Goal: Information Seeking & Learning: Learn about a topic

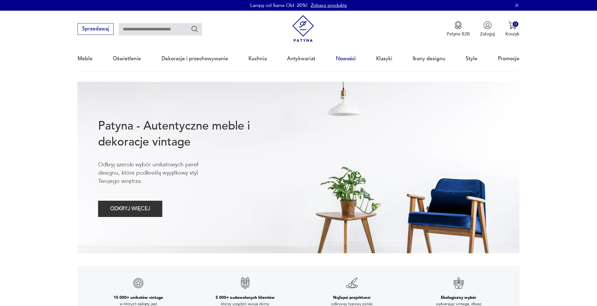
click at [345, 56] on link "Nowości" at bounding box center [346, 58] width 20 height 25
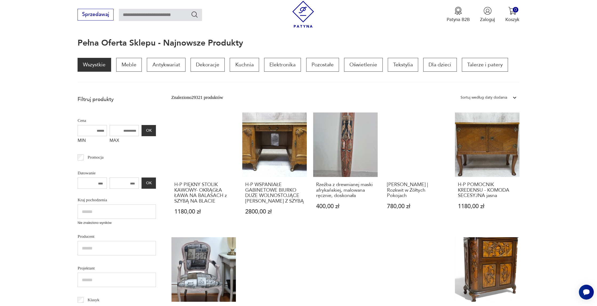
scroll to position [74, 0]
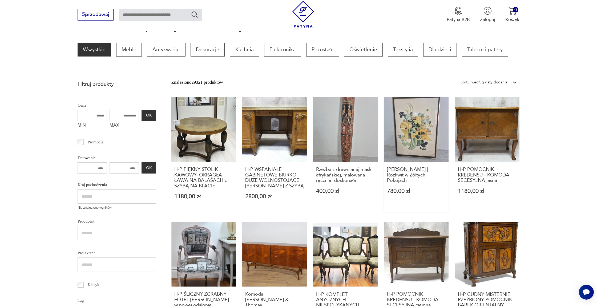
click at [418, 133] on link "[PERSON_NAME] | Rozkwit w Żółtych Pokojach 780,00 zł" at bounding box center [416, 154] width 64 height 115
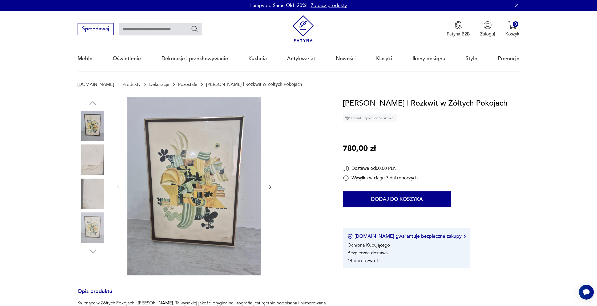
click at [178, 170] on img at bounding box center [193, 186] width 133 height 178
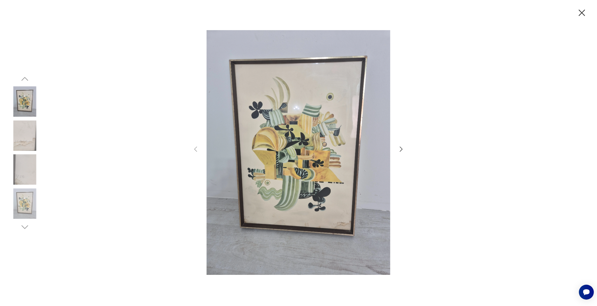
click at [22, 133] on img at bounding box center [25, 135] width 30 height 30
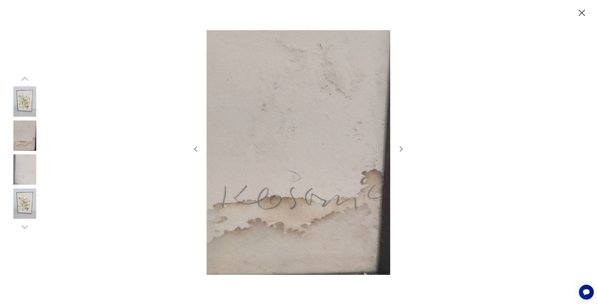
click at [19, 163] on img at bounding box center [25, 169] width 30 height 30
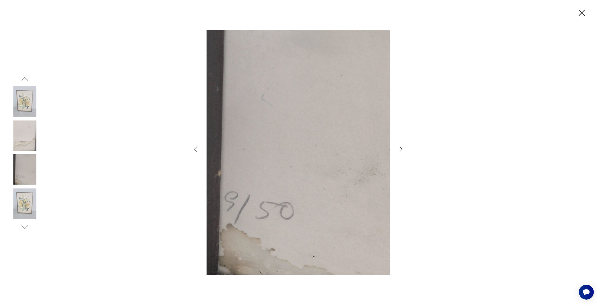
click at [28, 209] on img at bounding box center [25, 203] width 30 height 30
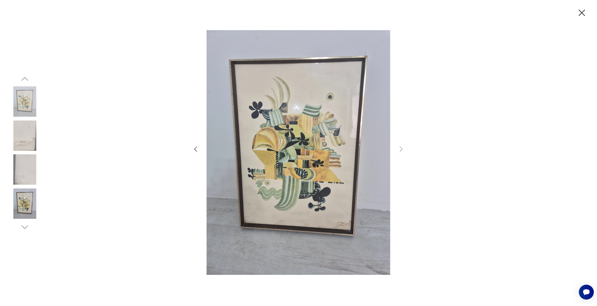
click at [581, 13] on icon "button" at bounding box center [581, 13] width 6 height 6
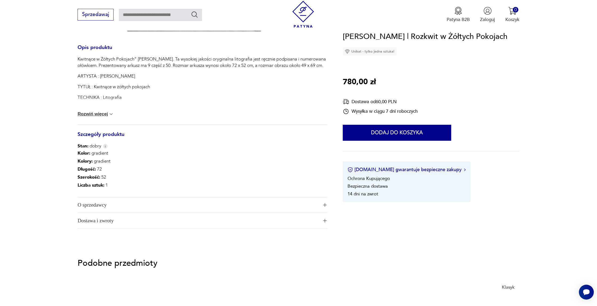
scroll to position [260, 0]
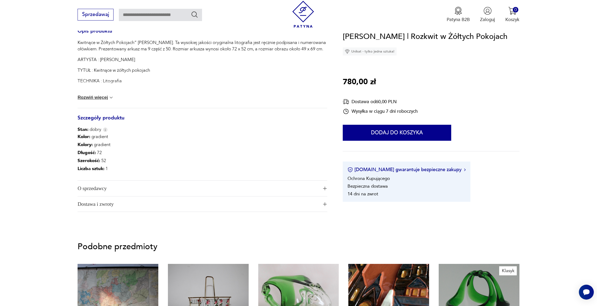
click at [89, 100] on div "Kwitnące w Żółtych Pokojach” [PERSON_NAME]. Ta wysokiej jakości oryginalna lito…" at bounding box center [203, 73] width 250 height 68
click at [89, 98] on button "Rozwiń więcej" at bounding box center [96, 97] width 36 height 5
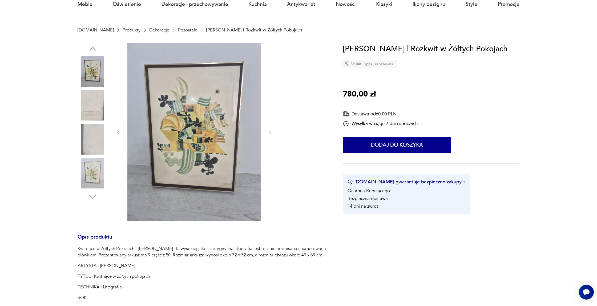
scroll to position [69, 0]
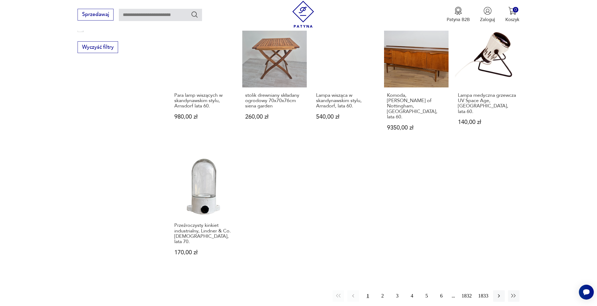
scroll to position [409, 0]
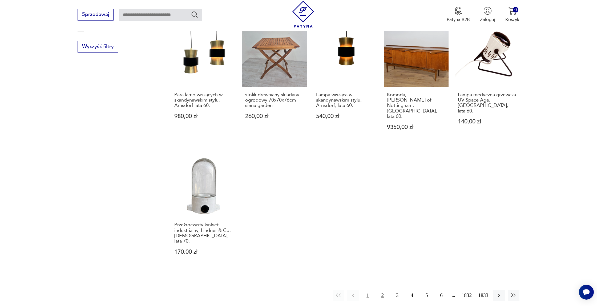
click at [380, 290] on button "2" at bounding box center [382, 295] width 11 height 11
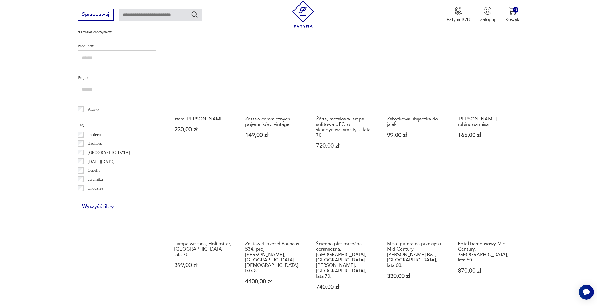
scroll to position [287, 0]
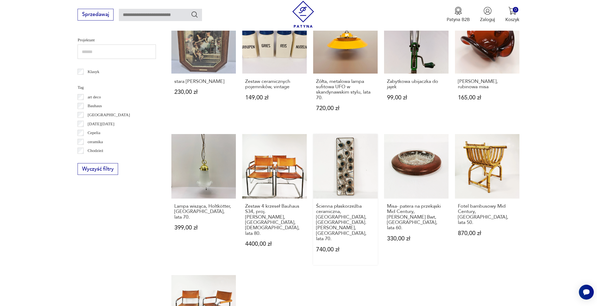
click at [350, 165] on link "Ścienna płaskorzeźba ceramiczna, [GEOGRAPHIC_DATA], [GEOGRAPHIC_DATA]. [PERSON_…" at bounding box center [345, 199] width 64 height 131
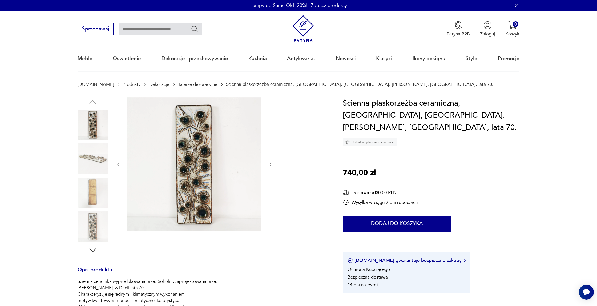
click at [87, 156] on img at bounding box center [93, 158] width 30 height 30
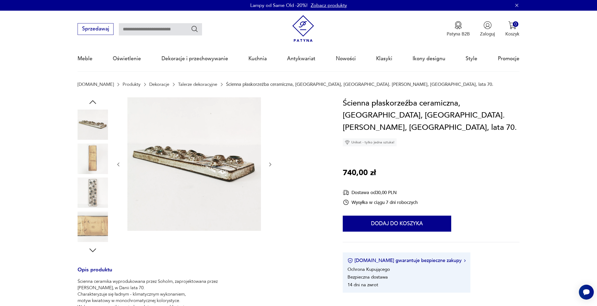
click at [88, 157] on img at bounding box center [93, 158] width 30 height 30
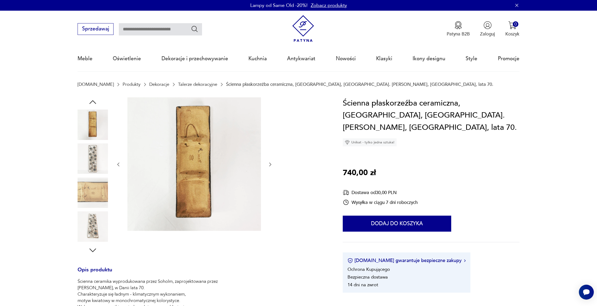
click at [88, 157] on img at bounding box center [93, 158] width 30 height 30
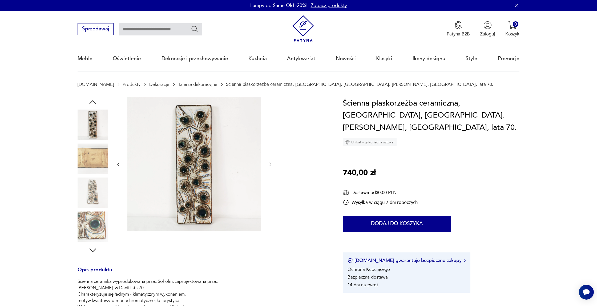
click at [88, 157] on img at bounding box center [93, 158] width 30 height 30
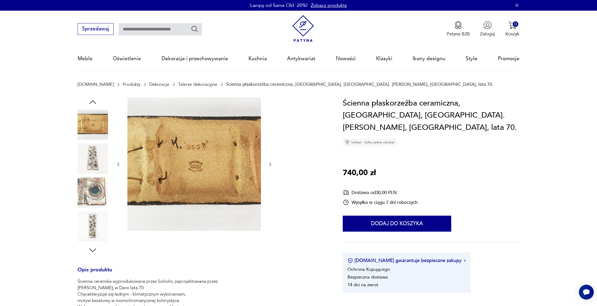
click at [88, 157] on img at bounding box center [93, 158] width 30 height 30
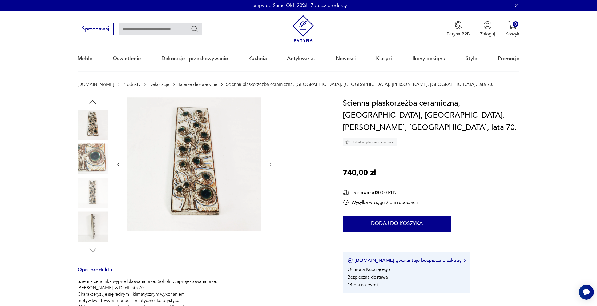
click at [88, 157] on img at bounding box center [93, 158] width 30 height 30
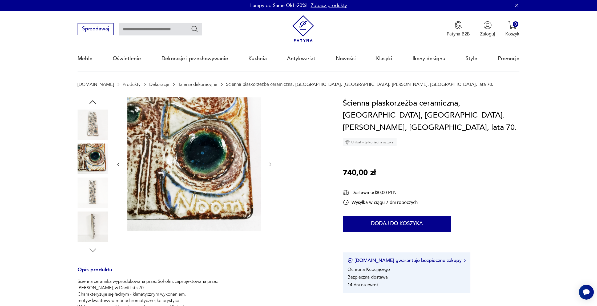
click at [88, 157] on img at bounding box center [93, 158] width 30 height 30
click at [91, 178] on img at bounding box center [93, 192] width 30 height 30
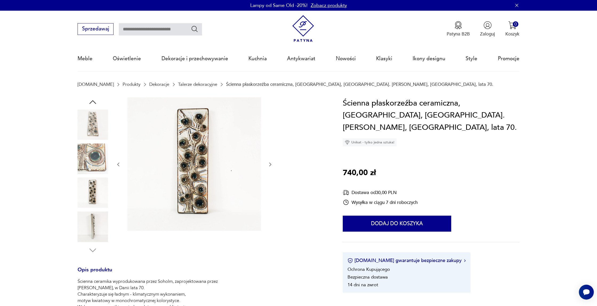
click at [94, 228] on img at bounding box center [93, 226] width 30 height 30
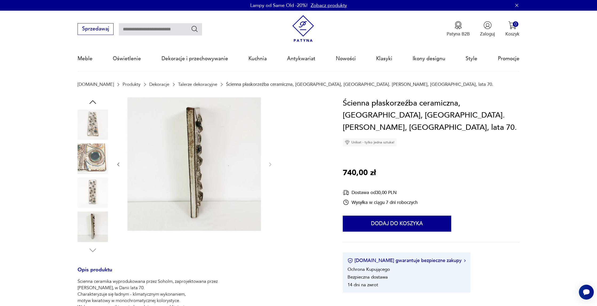
click at [91, 125] on img at bounding box center [93, 125] width 30 height 30
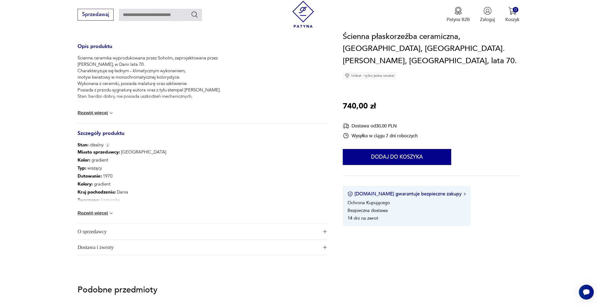
scroll to position [230, 0]
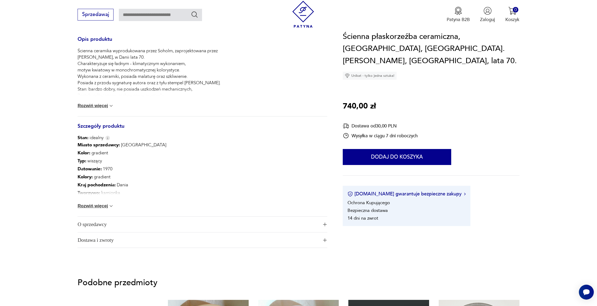
click at [101, 202] on div "Miasto sprzedawcy : Kraków Kolor: gradient Typ : wiszący Datowanie : 1970 Kolor…" at bounding box center [203, 178] width 250 height 75
click at [100, 204] on button "Rozwiń więcej" at bounding box center [96, 205] width 36 height 5
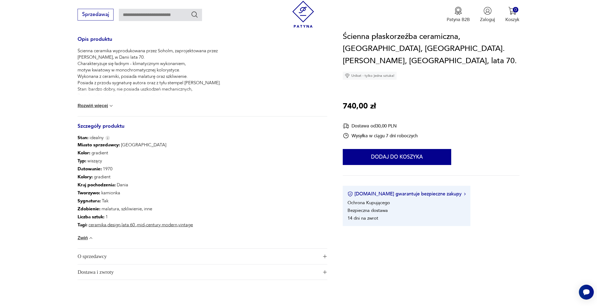
click at [84, 104] on button "Rozwiń więcej" at bounding box center [96, 105] width 36 height 5
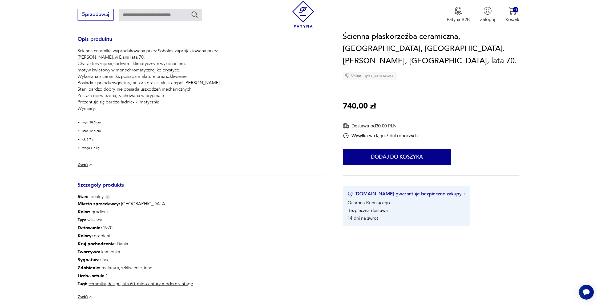
scroll to position [0, 0]
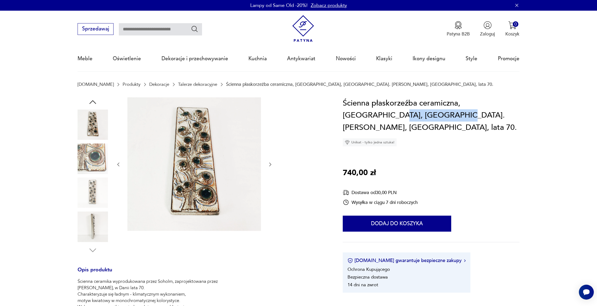
drag, startPoint x: 344, startPoint y: 115, endPoint x: 408, endPoint y: 111, distance: 64.1
click at [408, 111] on h1 "Ścienna płaskorzeźba ceramiczna, [GEOGRAPHIC_DATA], [GEOGRAPHIC_DATA]. [PERSON_…" at bounding box center [431, 115] width 177 height 37
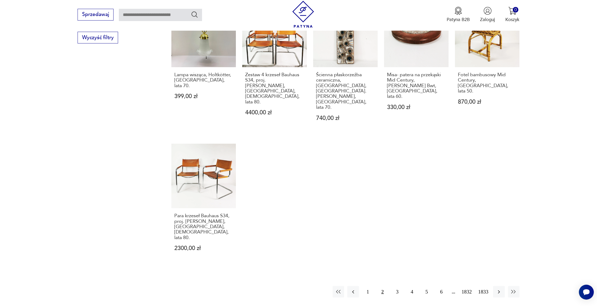
scroll to position [425, 0]
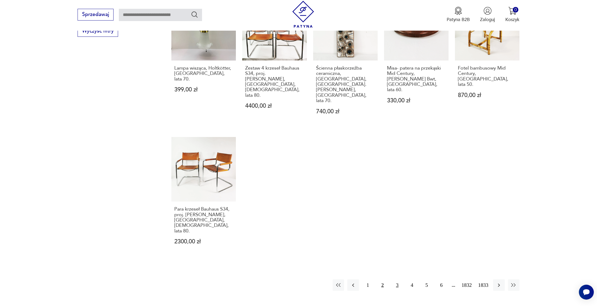
click at [396, 279] on button "3" at bounding box center [396, 284] width 11 height 11
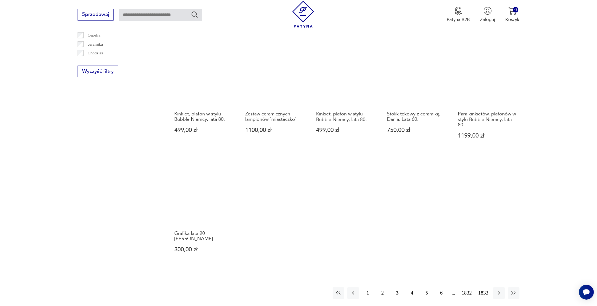
scroll to position [418, 0]
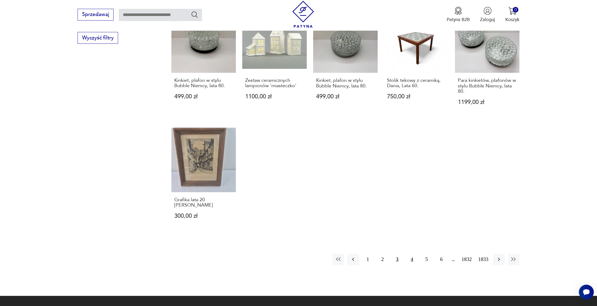
click at [407, 254] on button "4" at bounding box center [411, 259] width 11 height 11
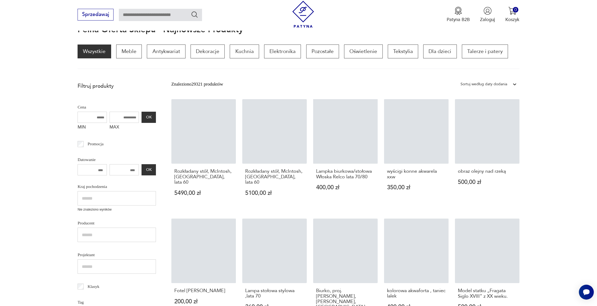
scroll to position [71, 0]
